Goal: Task Accomplishment & Management: Manage account settings

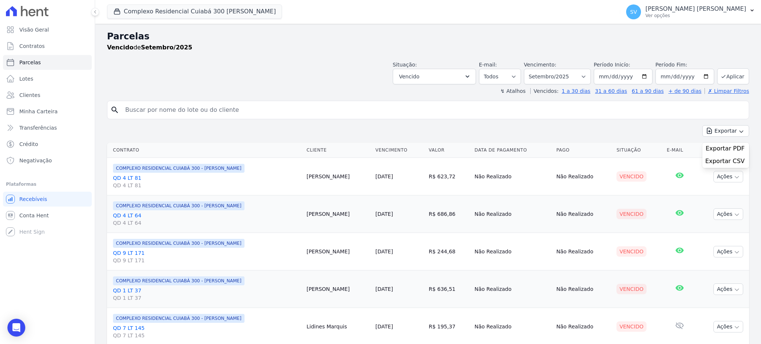
select select
click at [692, 6] on p "[PERSON_NAME] [PERSON_NAME]" at bounding box center [695, 8] width 101 height 7
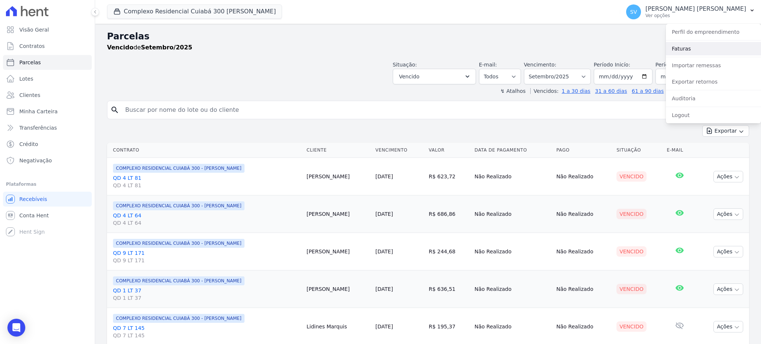
click at [682, 52] on link "Faturas" at bounding box center [713, 48] width 95 height 13
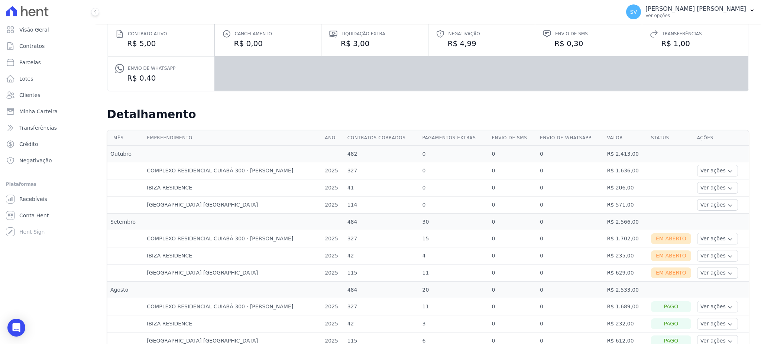
scroll to position [149, 0]
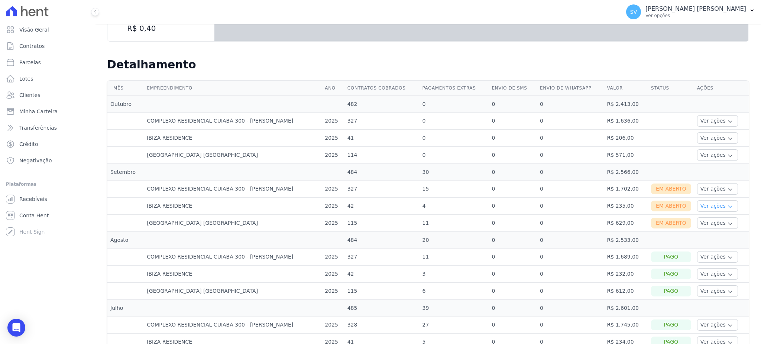
click at [703, 208] on button "Ver ações" at bounding box center [717, 206] width 41 height 12
click at [701, 225] on link "Ver boleto" at bounding box center [727, 227] width 55 height 8
click at [700, 236] on link "Nota fiscal eletrônica" at bounding box center [727, 236] width 55 height 8
click at [668, 235] on td at bounding box center [671, 240] width 46 height 17
click at [697, 224] on button "Ver ações" at bounding box center [717, 223] width 41 height 12
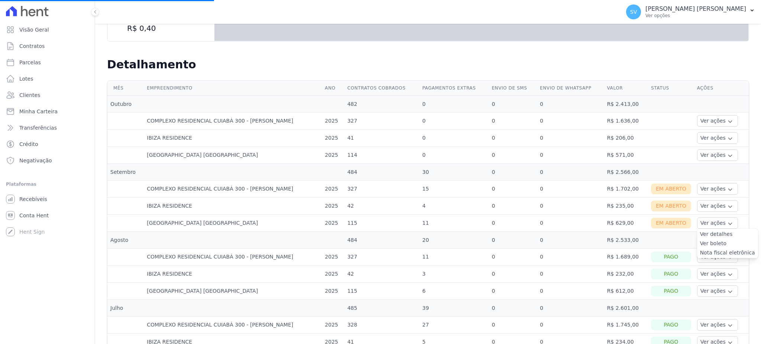
click at [700, 244] on link "Ver boleto" at bounding box center [727, 244] width 55 height 8
click at [700, 243] on link "Ver boleto" at bounding box center [727, 244] width 55 height 8
click at [706, 254] on link "Nota fiscal eletrônica" at bounding box center [727, 253] width 55 height 8
